Goal: Task Accomplishment & Management: Use online tool/utility

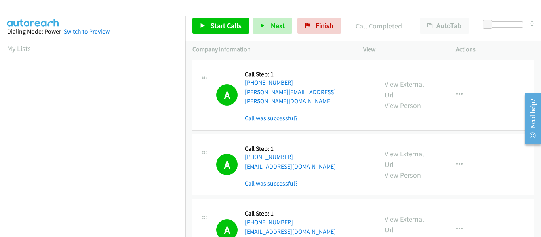
scroll to position [33, 0]
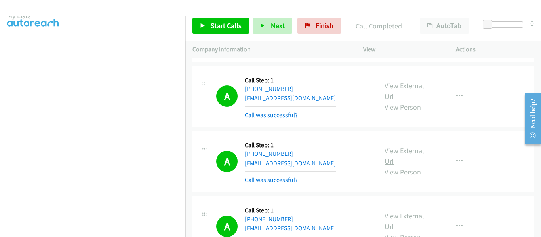
click at [406, 146] on link "View External Url" at bounding box center [405, 156] width 40 height 20
click at [206, 25] on link "Start Calls" at bounding box center [221, 26] width 57 height 16
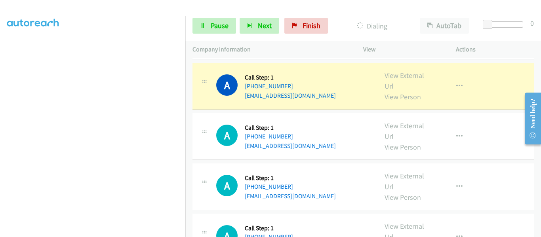
scroll to position [2694, 0]
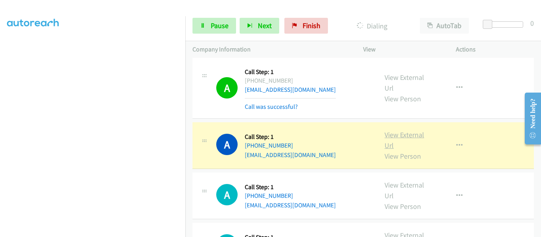
click at [411, 130] on link "View External Url" at bounding box center [405, 140] width 40 height 20
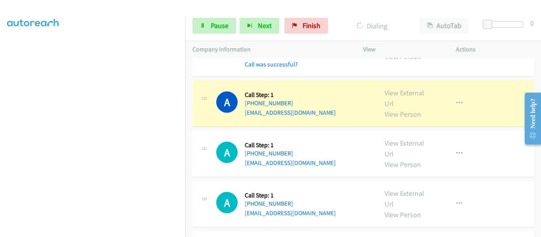
scroll to position [2853, 0]
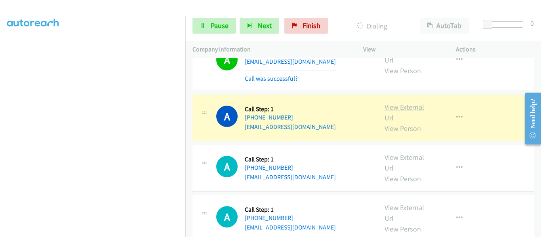
click at [402, 103] on link "View External Url" at bounding box center [405, 113] width 40 height 20
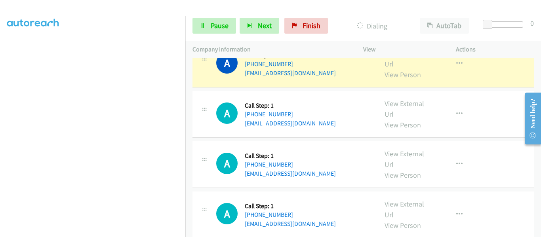
scroll to position [2932, 0]
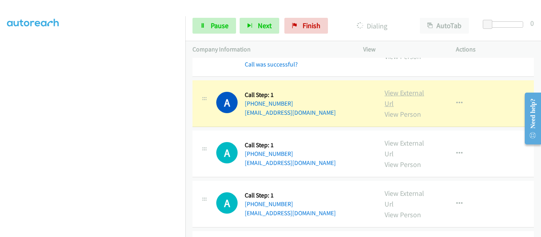
click at [400, 88] on link "View External Url" at bounding box center [405, 98] width 40 height 20
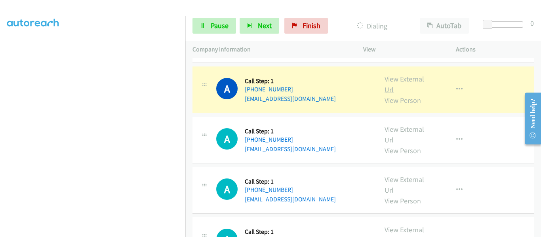
click at [389, 74] on link "View External Url" at bounding box center [405, 84] width 40 height 20
click at [457, 86] on icon "button" at bounding box center [459, 89] width 6 height 6
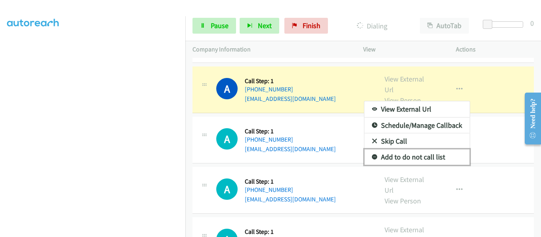
click at [430, 149] on link "Add to do not call list" at bounding box center [416, 157] width 105 height 16
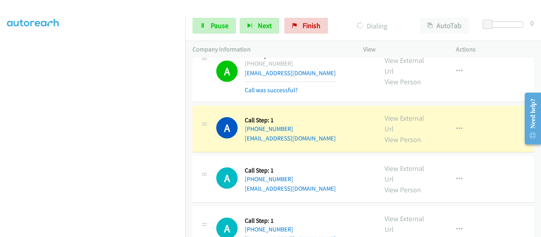
scroll to position [3051, 0]
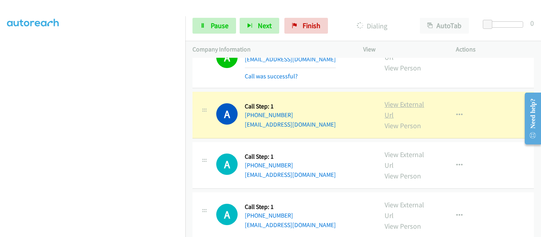
click at [395, 100] on link "View External Url" at bounding box center [405, 110] width 40 height 20
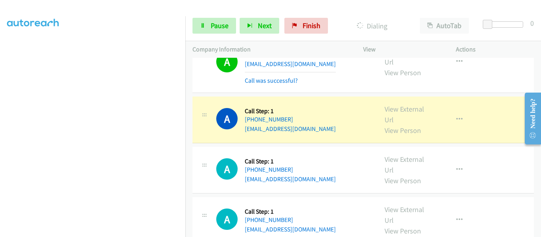
scroll to position [3130, 0]
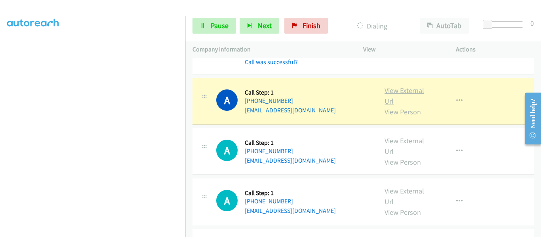
click at [410, 86] on link "View External Url" at bounding box center [405, 96] width 40 height 20
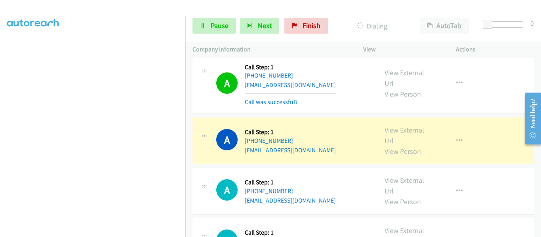
scroll to position [3170, 0]
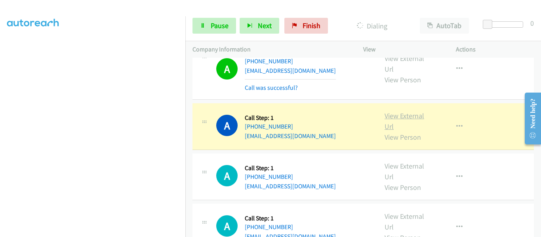
click at [405, 111] on link "View External Url" at bounding box center [405, 121] width 40 height 20
click at [456, 124] on icon "button" at bounding box center [459, 127] width 6 height 6
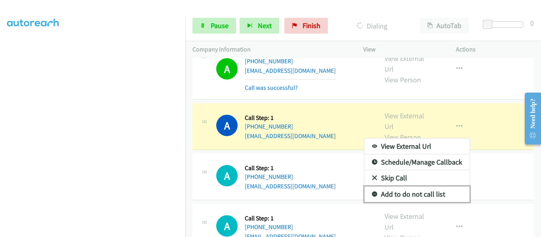
click at [427, 187] on link "Add to do not call list" at bounding box center [416, 195] width 105 height 16
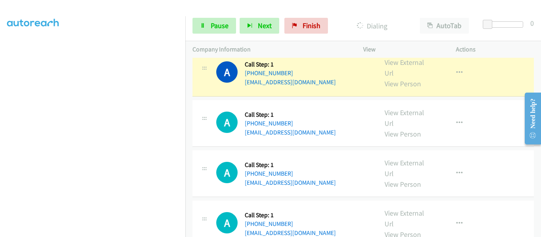
scroll to position [3249, 0]
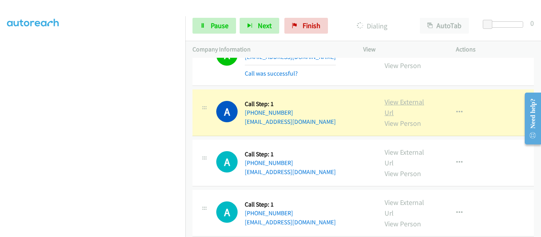
click at [401, 97] on link "View External Url" at bounding box center [405, 107] width 40 height 20
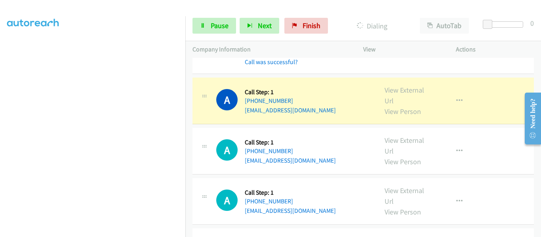
scroll to position [3328, 0]
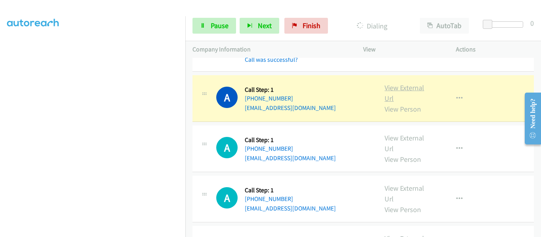
click at [402, 83] on link "View External Url" at bounding box center [405, 93] width 40 height 20
click at [456, 95] on icon "button" at bounding box center [459, 98] width 6 height 6
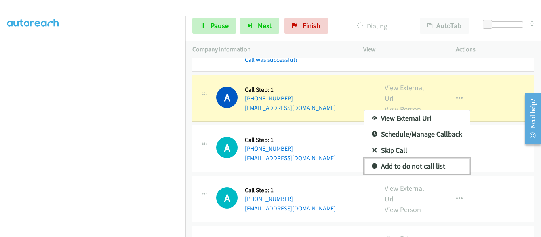
click at [437, 158] on link "Add to do not call list" at bounding box center [416, 166] width 105 height 16
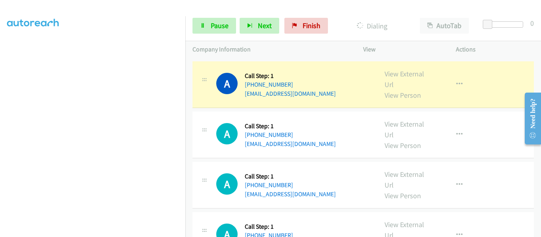
scroll to position [3368, 0]
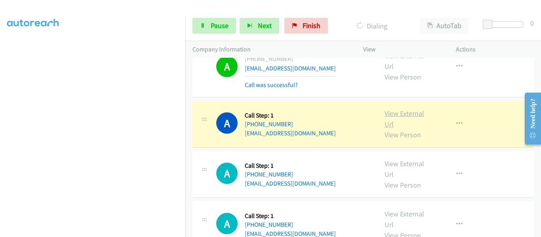
click at [389, 109] on link "View External Url" at bounding box center [405, 119] width 40 height 20
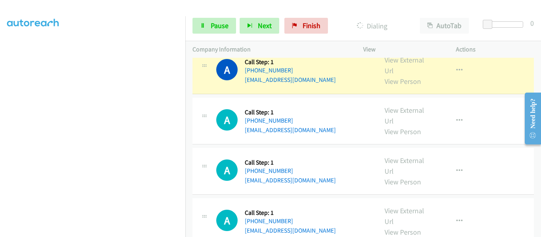
scroll to position [3447, 0]
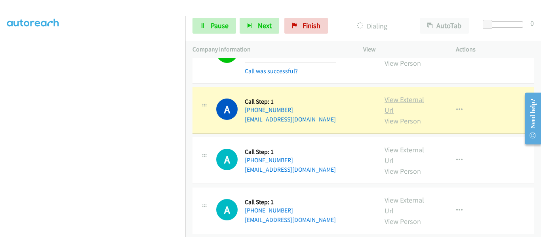
click at [403, 95] on link "View External Url" at bounding box center [405, 105] width 40 height 20
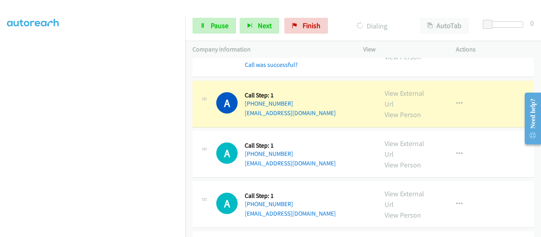
scroll to position [3566, 0]
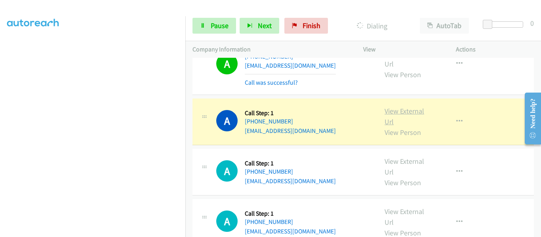
click at [397, 107] on link "View External Url" at bounding box center [405, 117] width 40 height 20
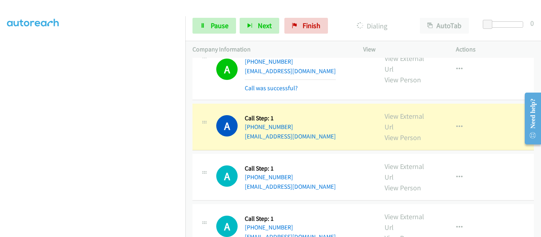
scroll to position [3645, 0]
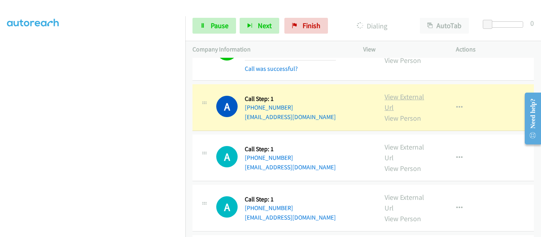
click at [401, 92] on link "View External Url" at bounding box center [405, 102] width 40 height 20
click at [205, 28] on icon at bounding box center [203, 26] width 6 height 6
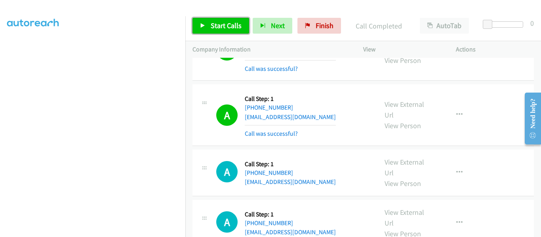
click at [203, 29] on link "Start Calls" at bounding box center [221, 26] width 57 height 16
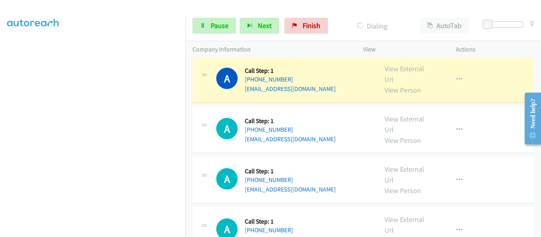
scroll to position [3764, 0]
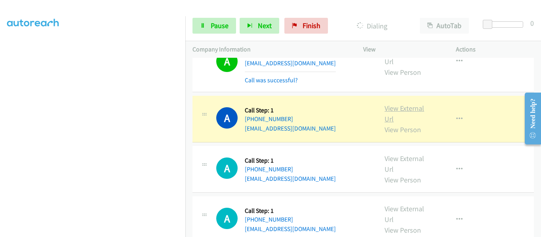
click at [404, 104] on link "View External Url" at bounding box center [405, 114] width 40 height 20
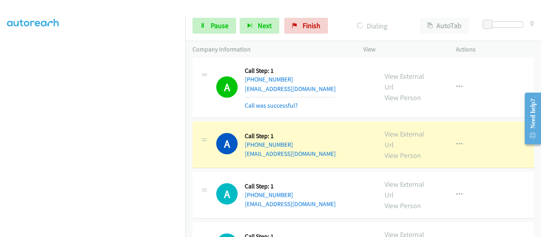
scroll to position [3843, 0]
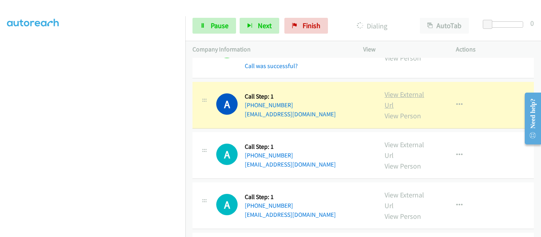
click at [409, 90] on link "View External Url" at bounding box center [405, 100] width 40 height 20
click at [456, 102] on icon "button" at bounding box center [459, 105] width 6 height 6
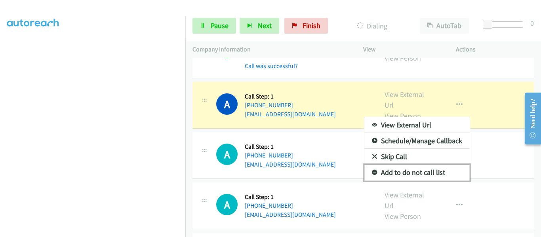
click at [428, 165] on link "Add to do not call list" at bounding box center [416, 173] width 105 height 16
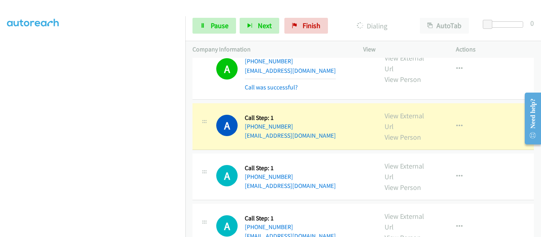
scroll to position [3962, 0]
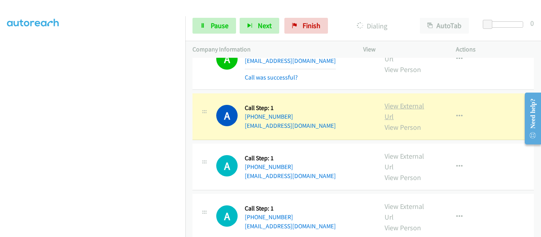
click at [408, 101] on link "View External Url" at bounding box center [405, 111] width 40 height 20
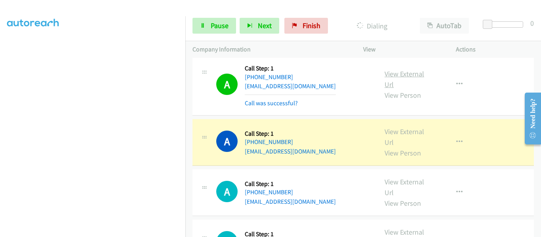
scroll to position [4041, 0]
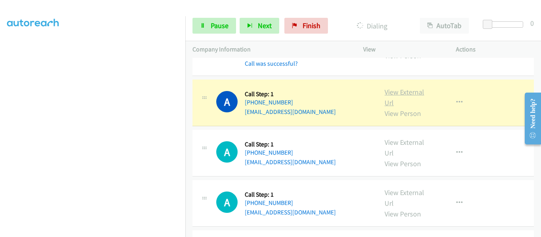
click at [403, 88] on link "View External Url" at bounding box center [405, 98] width 40 height 20
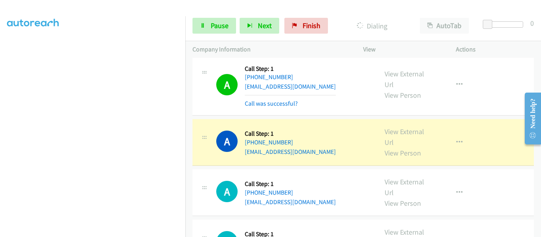
scroll to position [4081, 0]
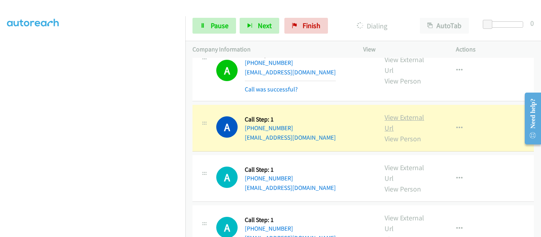
click at [408, 113] on link "View External Url" at bounding box center [405, 123] width 40 height 20
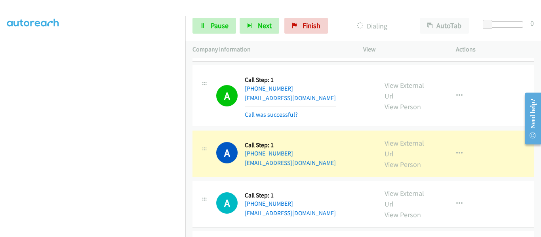
scroll to position [207, 0]
click at [409, 139] on link "View External Url" at bounding box center [405, 149] width 40 height 20
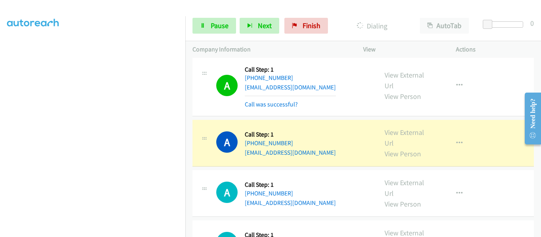
scroll to position [4200, 0]
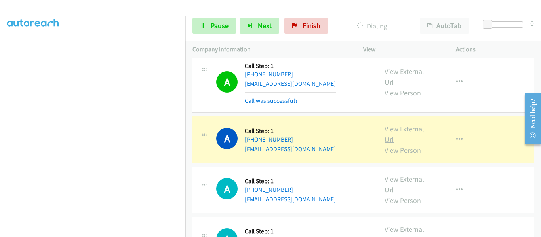
click at [406, 124] on link "View External Url" at bounding box center [405, 134] width 40 height 20
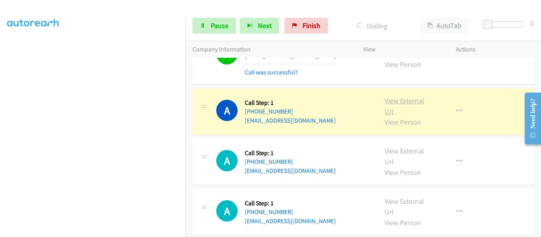
scroll to position [4279, 0]
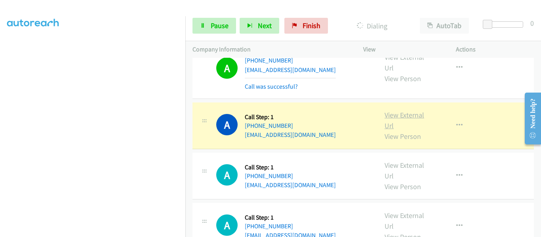
click at [404, 111] on link "View External Url" at bounding box center [405, 121] width 40 height 20
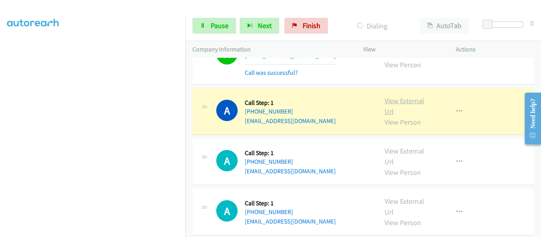
click at [409, 96] on link "View External Url" at bounding box center [405, 106] width 40 height 20
click at [204, 28] on icon at bounding box center [203, 26] width 6 height 6
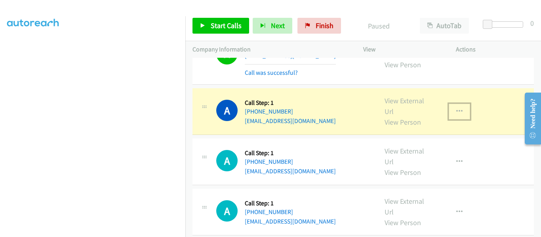
click at [456, 109] on icon "button" at bounding box center [459, 112] width 6 height 6
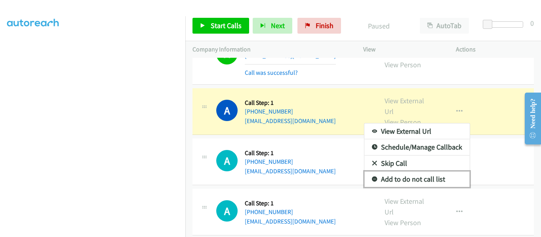
click at [423, 172] on link "Add to do not call list" at bounding box center [416, 180] width 105 height 16
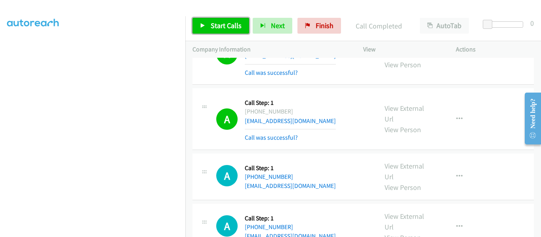
click at [204, 26] on icon at bounding box center [203, 26] width 6 height 6
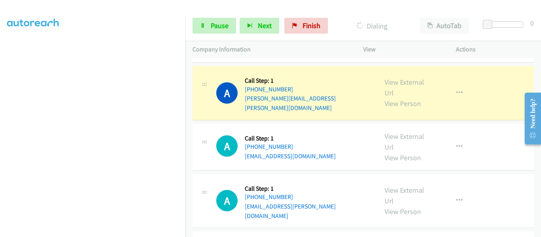
scroll to position [4556, 0]
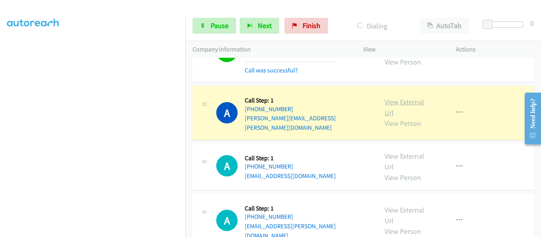
click at [402, 97] on link "View External Url" at bounding box center [405, 107] width 40 height 20
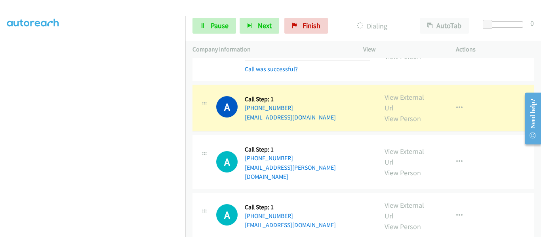
scroll to position [4635, 0]
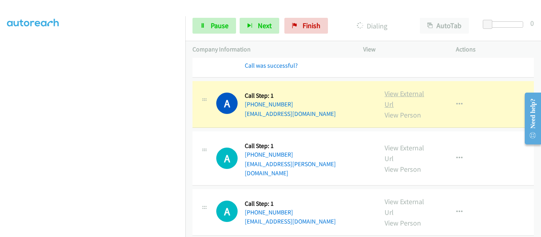
click at [403, 89] on link "View External Url" at bounding box center [405, 99] width 40 height 20
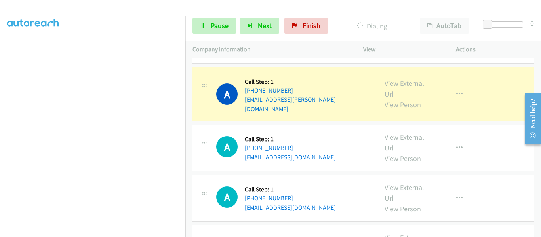
scroll to position [4675, 0]
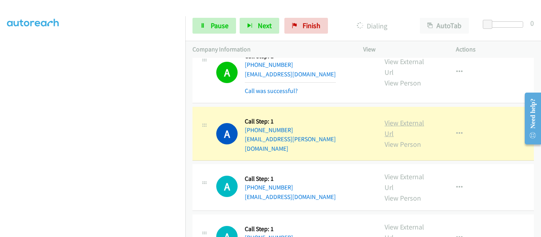
click at [396, 118] on link "View External Url" at bounding box center [405, 128] width 40 height 20
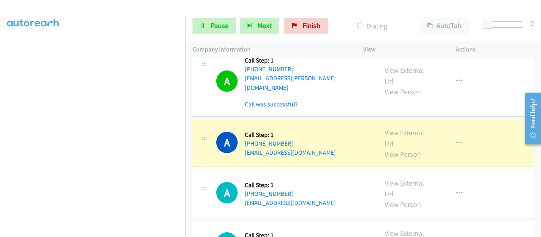
scroll to position [4754, 0]
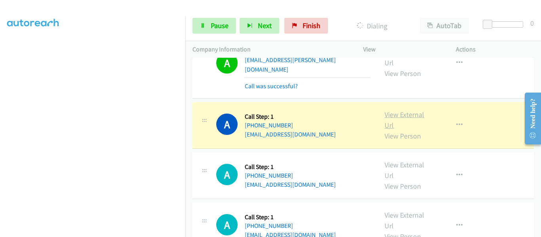
click at [402, 110] on link "View External Url" at bounding box center [405, 120] width 40 height 20
click at [456, 122] on icon "button" at bounding box center [459, 125] width 6 height 6
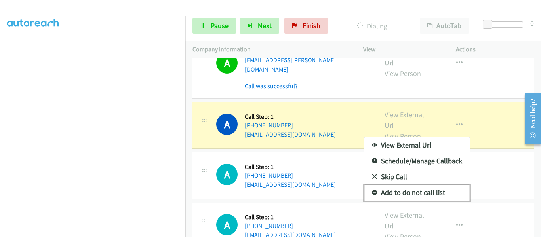
click at [427, 185] on link "Add to do not call list" at bounding box center [416, 193] width 105 height 16
click at [427, 157] on div "A Callback Scheduled Call Step: 1 America/Los_Angeles [PHONE_NUMBER] [EMAIL_ADD…" at bounding box center [364, 176] width 342 height 47
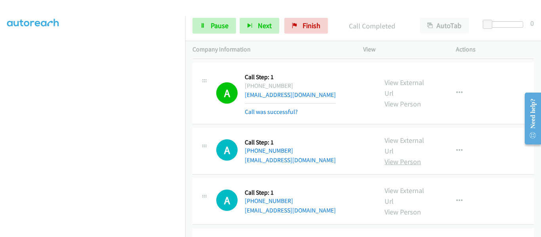
scroll to position [4802, 0]
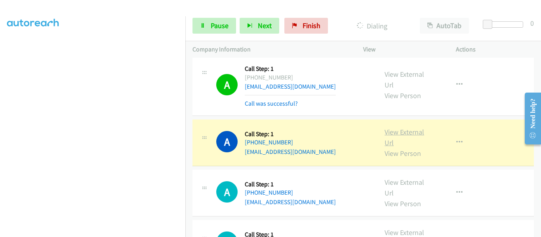
click at [405, 128] on link "View External Url" at bounding box center [405, 138] width 40 height 20
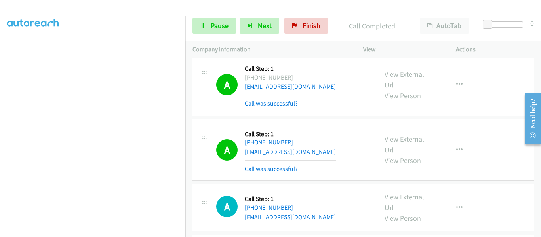
scroll to position [207, 0]
click at [204, 26] on icon at bounding box center [203, 26] width 6 height 6
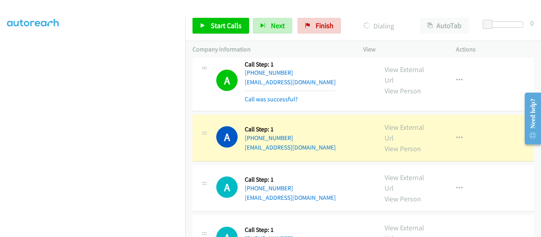
scroll to position [4881, 0]
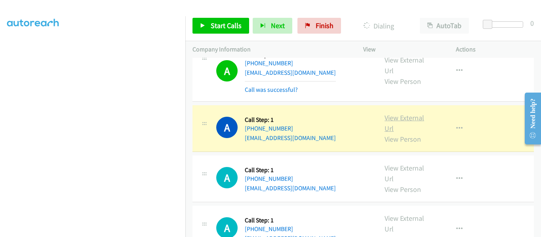
click at [403, 113] on link "View External Url" at bounding box center [405, 123] width 40 height 20
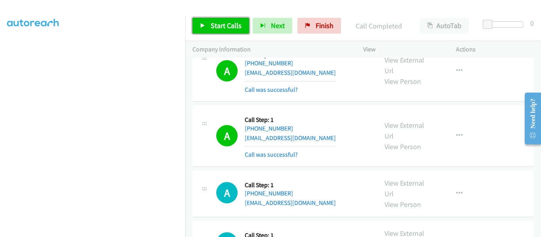
click at [204, 27] on icon at bounding box center [203, 26] width 6 height 6
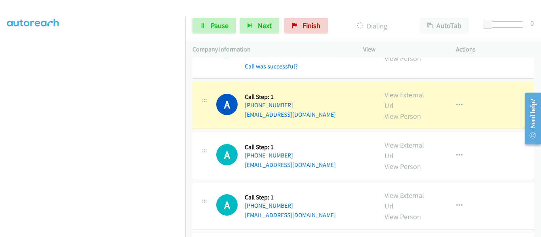
scroll to position [5000, 0]
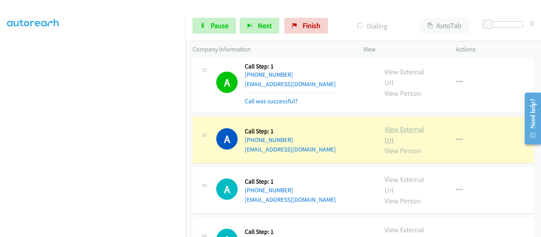
click at [407, 125] on link "View External Url" at bounding box center [405, 135] width 40 height 20
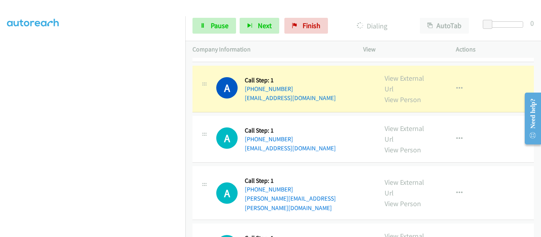
scroll to position [5080, 0]
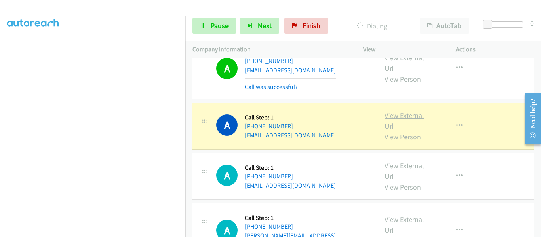
click at [409, 111] on link "View External Url" at bounding box center [405, 121] width 40 height 20
click at [456, 123] on icon "button" at bounding box center [459, 126] width 6 height 6
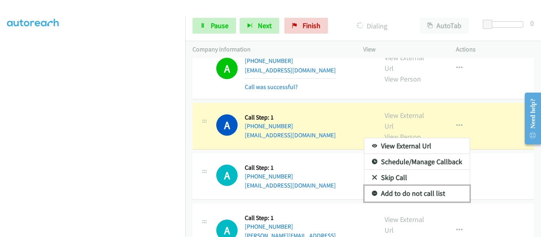
click at [430, 186] on link "Add to do not call list" at bounding box center [416, 194] width 105 height 16
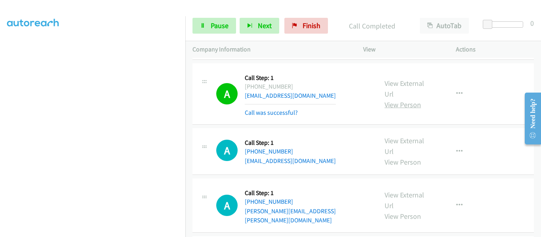
scroll to position [5128, 0]
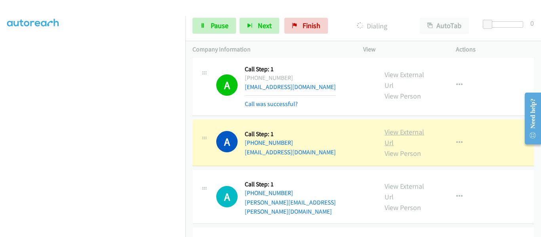
click at [416, 128] on link "View External Url" at bounding box center [405, 138] width 40 height 20
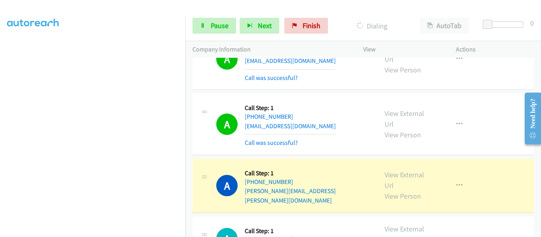
scroll to position [5207, 0]
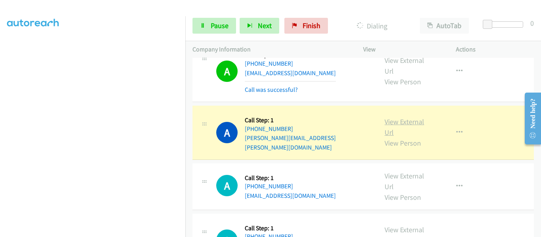
click at [406, 117] on link "View External Url" at bounding box center [405, 127] width 40 height 20
click at [458, 130] on icon "button" at bounding box center [459, 133] width 6 height 6
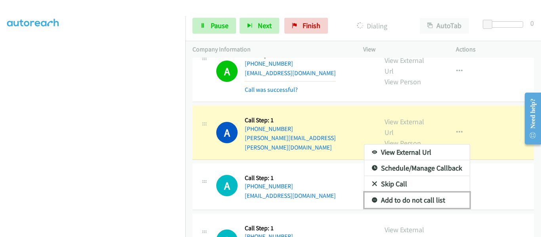
click at [422, 193] on link "Add to do not call list" at bounding box center [416, 201] width 105 height 16
click at [422, 164] on div "A Callback Scheduled Call Step: 1 America/New_York [PHONE_NUMBER] [EMAIL_ADDRES…" at bounding box center [364, 187] width 342 height 47
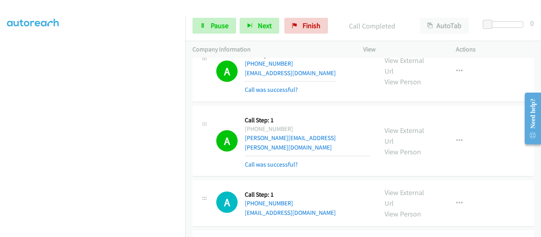
scroll to position [5247, 0]
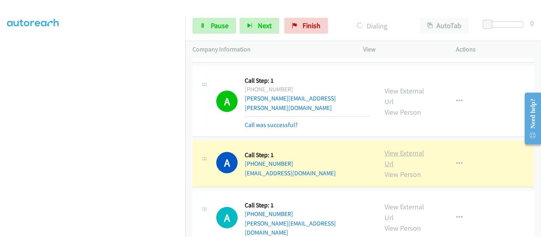
click at [395, 149] on link "View External Url" at bounding box center [405, 159] width 40 height 20
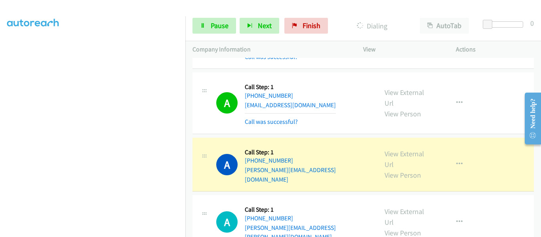
scroll to position [5326, 0]
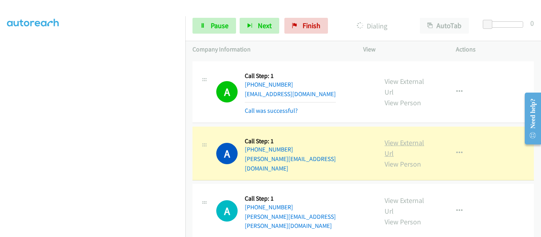
click at [409, 138] on link "View External Url" at bounding box center [405, 148] width 40 height 20
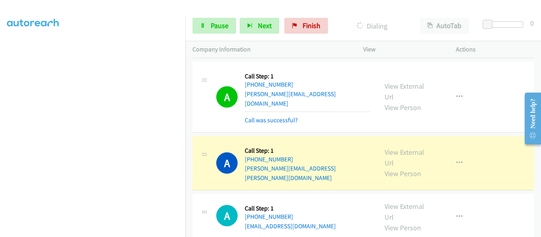
scroll to position [5405, 0]
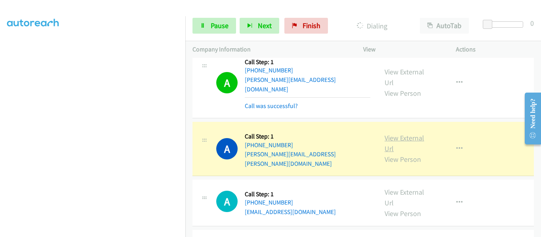
click at [398, 134] on link "View External Url" at bounding box center [405, 144] width 40 height 20
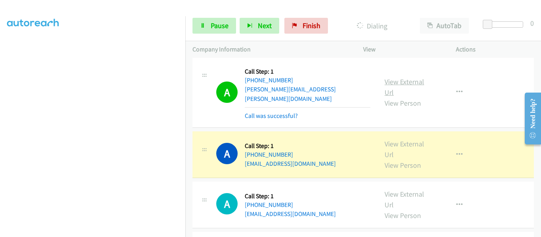
scroll to position [5484, 0]
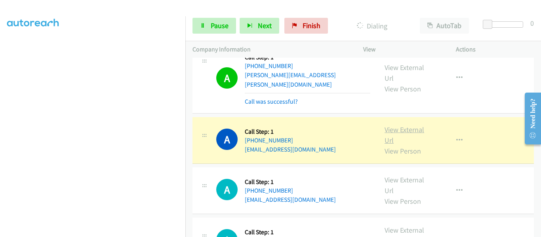
click at [408, 125] on link "View External Url" at bounding box center [405, 135] width 40 height 20
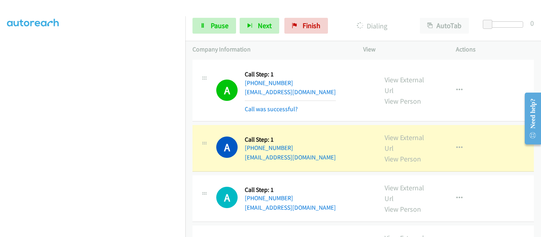
scroll to position [5524, 0]
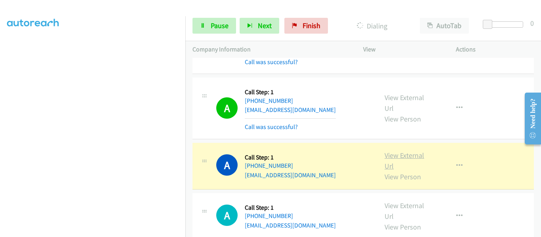
click at [405, 151] on link "View External Url" at bounding box center [405, 161] width 40 height 20
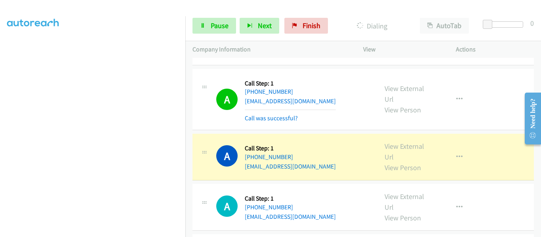
scroll to position [5603, 0]
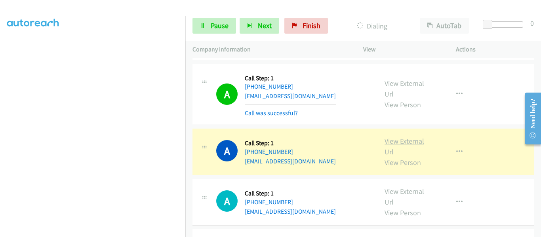
click at [408, 137] on link "View External Url" at bounding box center [405, 147] width 40 height 20
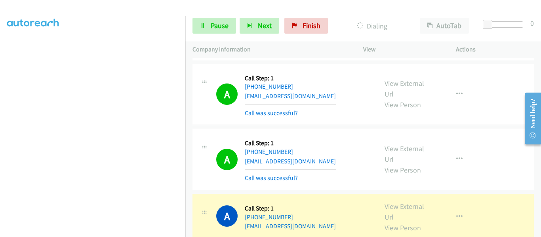
scroll to position [5643, 0]
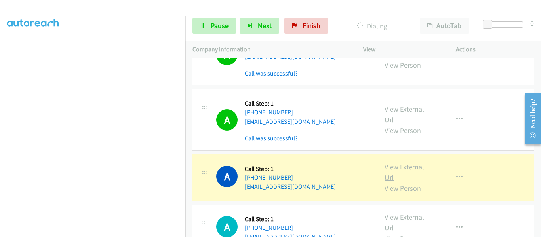
click at [408, 162] on link "View External Url" at bounding box center [405, 172] width 40 height 20
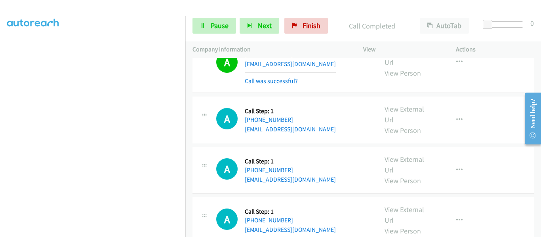
scroll to position [5841, 0]
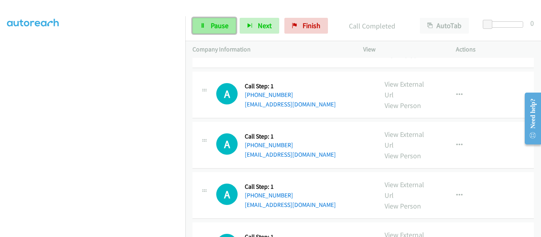
click at [207, 23] on link "Pause" at bounding box center [215, 26] width 44 height 16
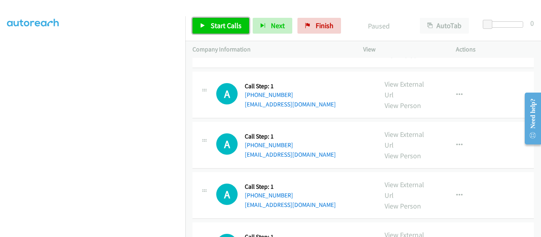
click at [200, 23] on icon at bounding box center [203, 26] width 6 height 6
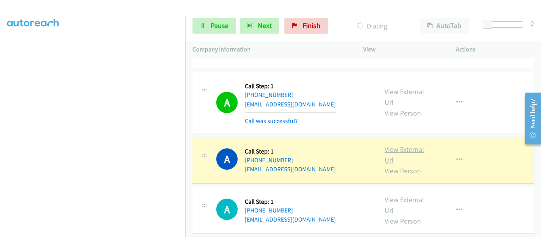
click at [392, 145] on link "View External Url" at bounding box center [405, 155] width 40 height 20
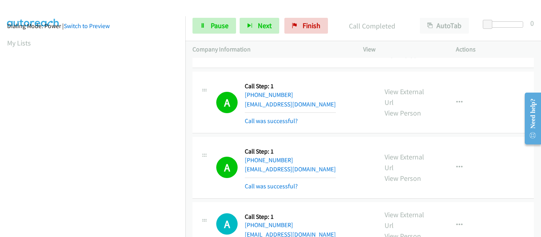
scroll to position [207, 0]
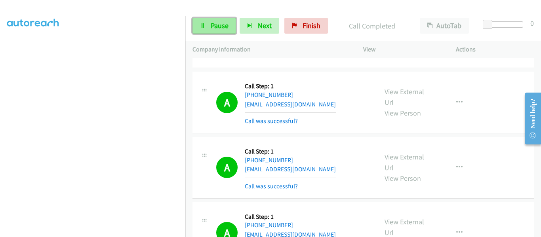
click at [211, 28] on span "Pause" at bounding box center [220, 25] width 18 height 9
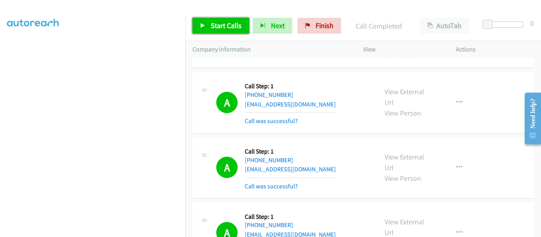
click at [200, 26] on link "Start Calls" at bounding box center [221, 26] width 57 height 16
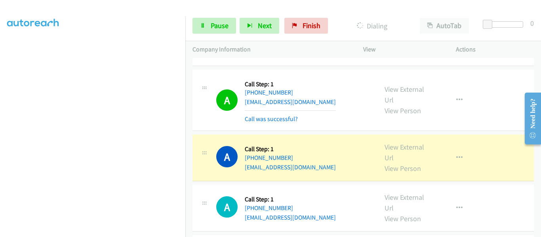
scroll to position [6118, 0]
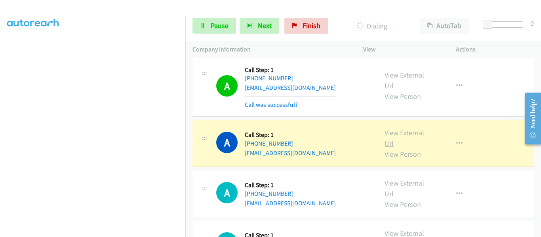
click at [397, 128] on link "View External Url" at bounding box center [405, 138] width 40 height 20
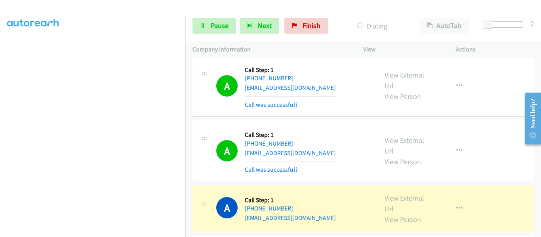
scroll to position [6158, 0]
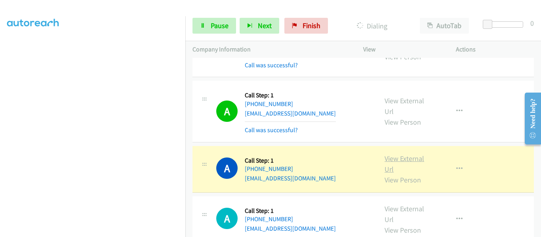
click at [406, 154] on link "View External Url" at bounding box center [405, 164] width 40 height 20
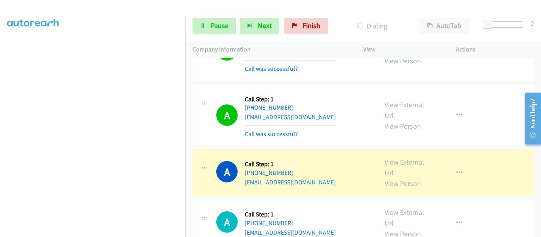
scroll to position [6237, 0]
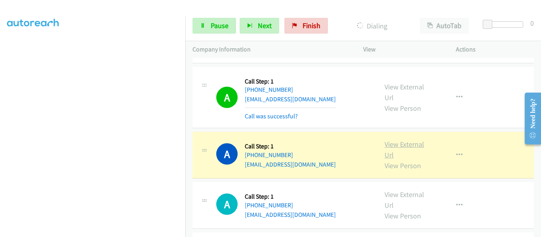
click at [395, 140] on link "View External Url" at bounding box center [405, 150] width 40 height 20
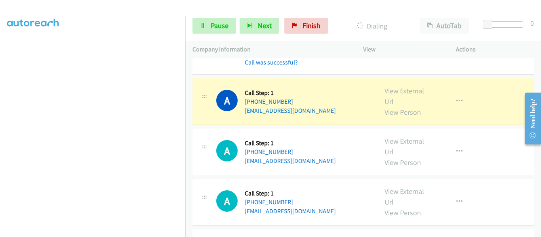
scroll to position [6316, 0]
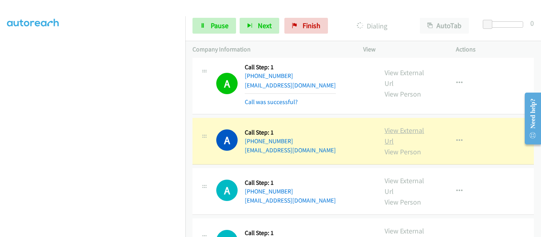
click at [401, 126] on link "View External Url" at bounding box center [405, 136] width 40 height 20
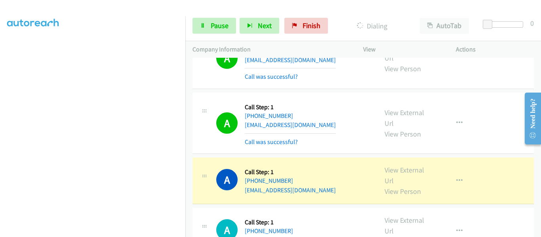
scroll to position [6356, 0]
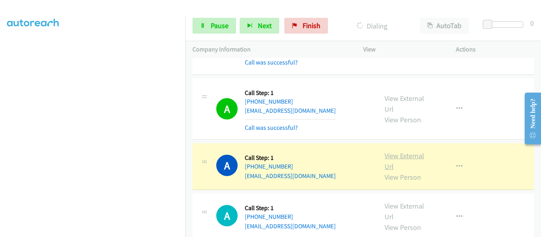
click at [398, 151] on link "View External Url" at bounding box center [405, 161] width 40 height 20
click at [204, 28] on icon at bounding box center [203, 26] width 6 height 6
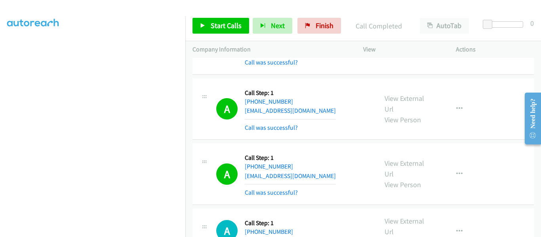
scroll to position [207, 0]
click at [204, 29] on link "Start Calls" at bounding box center [221, 26] width 57 height 16
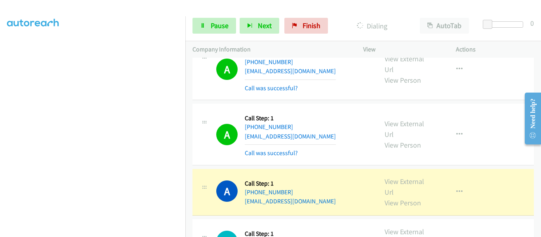
scroll to position [6435, 0]
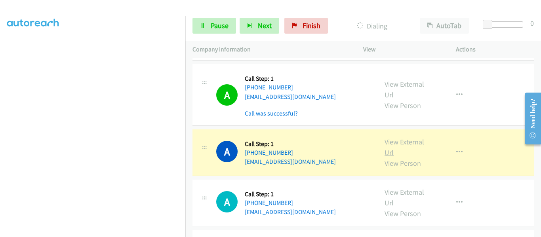
click at [404, 137] on link "View External Url" at bounding box center [405, 147] width 40 height 20
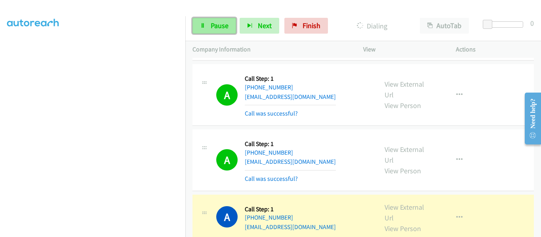
click at [211, 25] on span "Pause" at bounding box center [220, 25] width 18 height 9
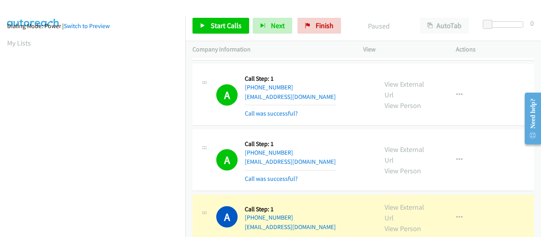
scroll to position [207, 0]
